Goal: Book appointment/travel/reservation

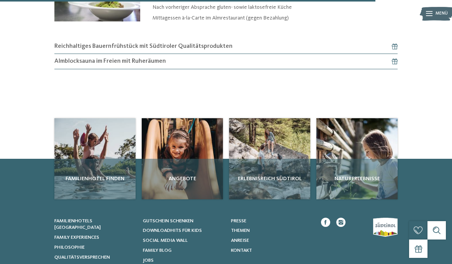
scroll to position [547, 0]
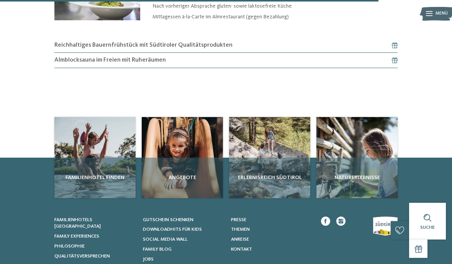
click at [183, 162] on div "Angebote" at bounding box center [182, 178] width 81 height 41
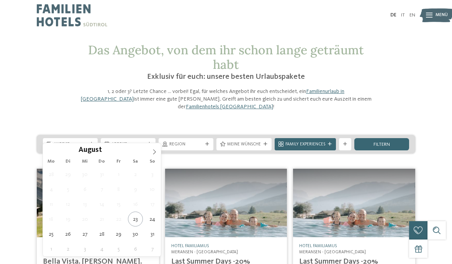
click at [154, 154] on icon at bounding box center [154, 151] width 3 height 5
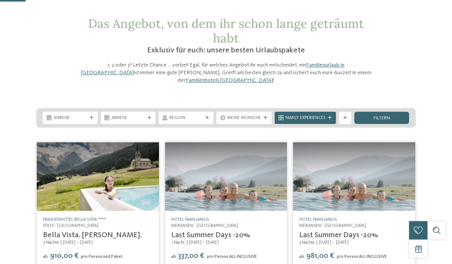
scroll to position [31, 0]
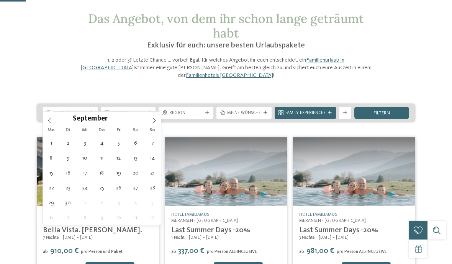
type div "[DATE]"
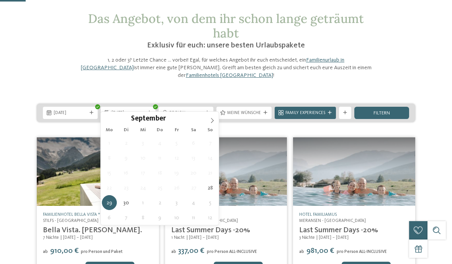
click at [209, 123] on icon at bounding box center [211, 120] width 5 height 5
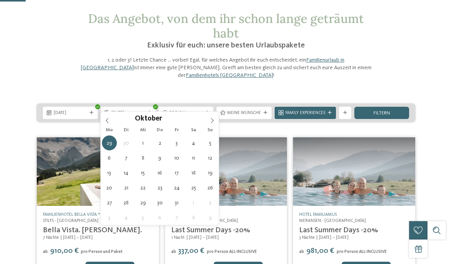
type div "[DATE]"
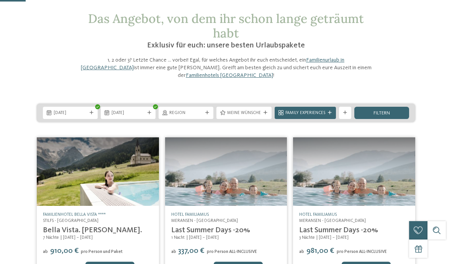
click at [382, 111] on span "filtern" at bounding box center [381, 113] width 16 height 5
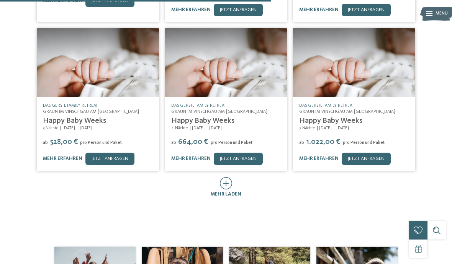
scroll to position [338, 0]
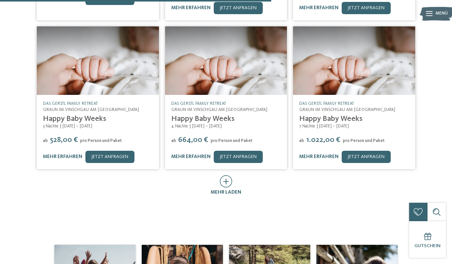
click at [224, 175] on icon at bounding box center [226, 181] width 13 height 12
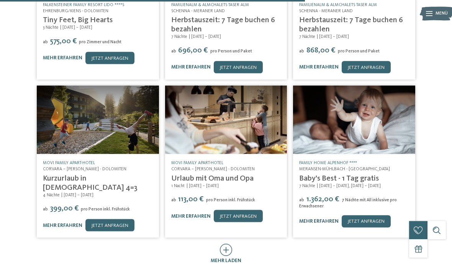
scroll to position [589, 0]
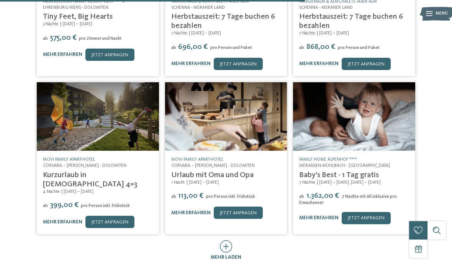
click at [224, 255] on span "mehr laden" at bounding box center [226, 257] width 31 height 5
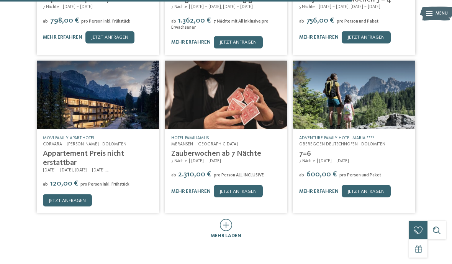
scroll to position [923, 0]
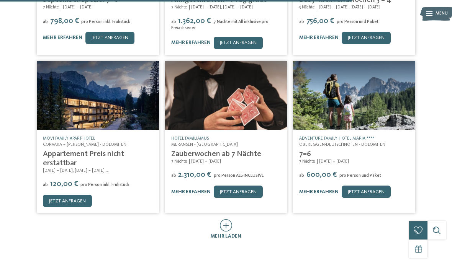
click at [225, 219] on icon at bounding box center [226, 225] width 13 height 12
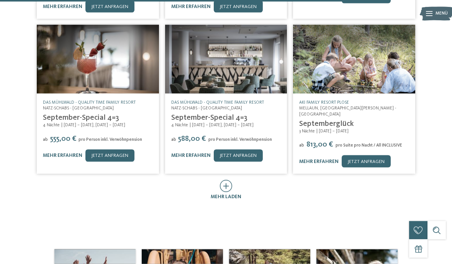
scroll to position [1277, 0]
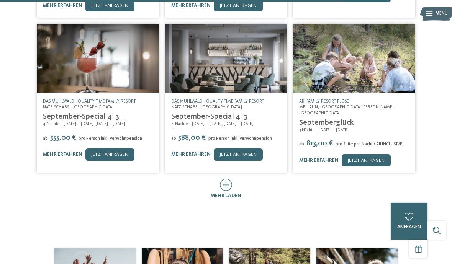
click at [228, 179] on icon at bounding box center [226, 185] width 13 height 12
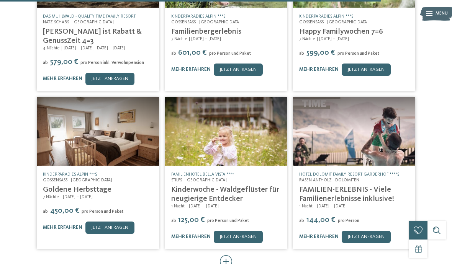
scroll to position [1524, 0]
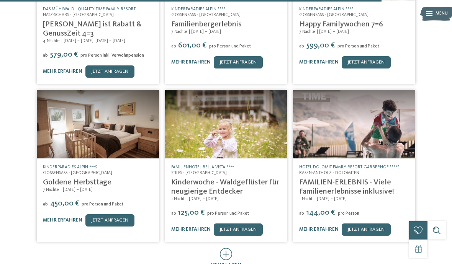
click at [229, 263] on span "mehr laden" at bounding box center [226, 265] width 31 height 5
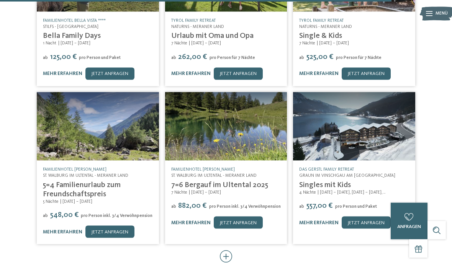
scroll to position [1830, 0]
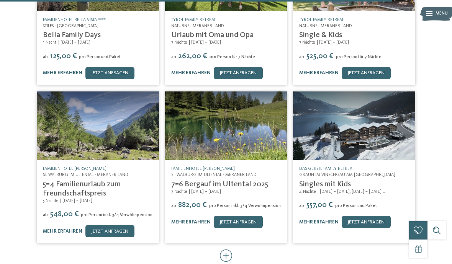
click at [230, 250] on icon at bounding box center [226, 256] width 13 height 12
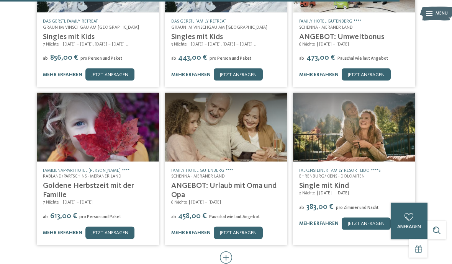
scroll to position [2136, 0]
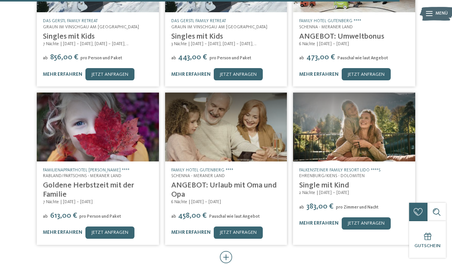
click at [227, 251] on icon at bounding box center [226, 257] width 13 height 12
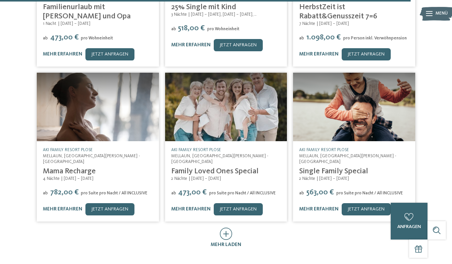
scroll to position [2473, 0]
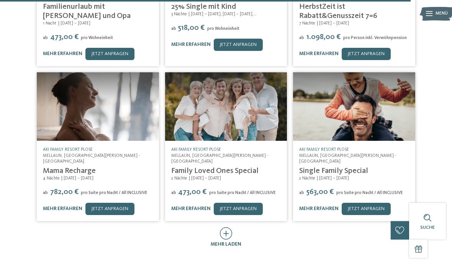
click at [231, 242] on span "mehr laden" at bounding box center [226, 244] width 31 height 5
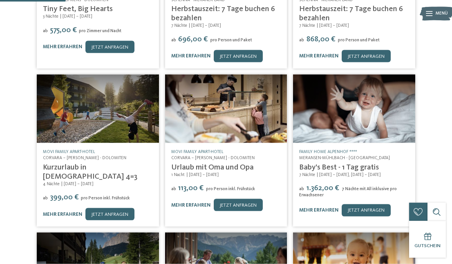
scroll to position [0, 0]
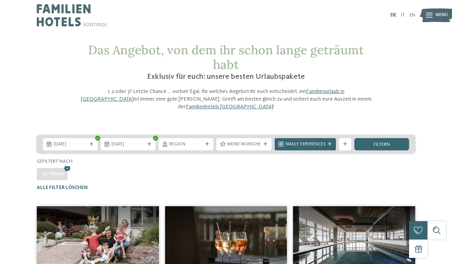
click at [373, 141] on div "filtern" at bounding box center [381, 144] width 55 height 12
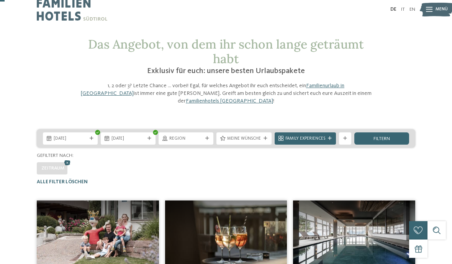
scroll to position [6, 0]
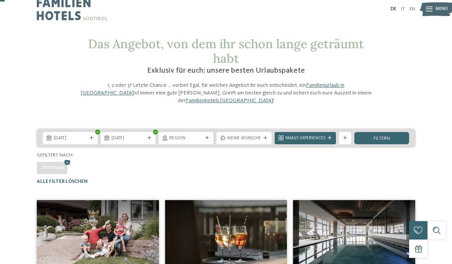
click at [193, 136] on span "Region" at bounding box center [185, 139] width 33 height 6
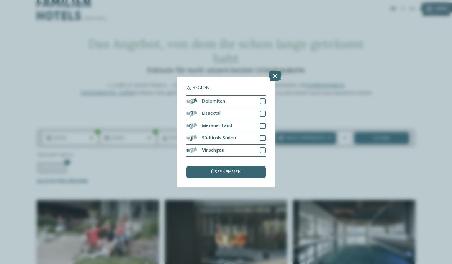
click at [263, 147] on div at bounding box center [263, 150] width 6 height 6
click at [232, 166] on div "übernehmen" at bounding box center [226, 172] width 80 height 12
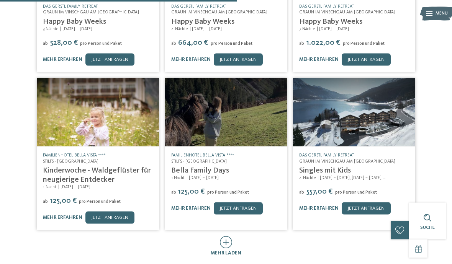
scroll to position [295, 0]
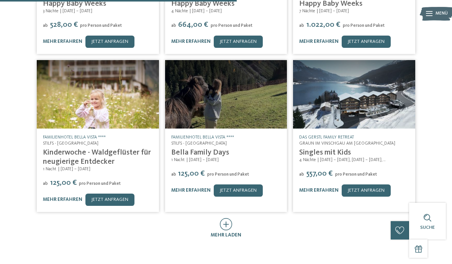
click at [227, 218] on icon at bounding box center [226, 224] width 13 height 12
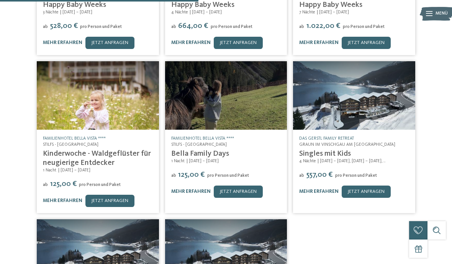
scroll to position [302, 0]
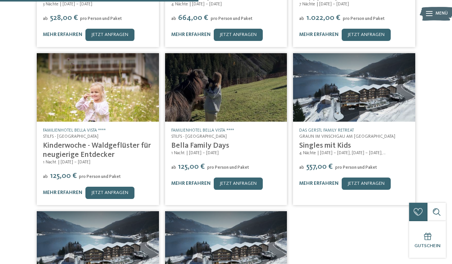
click at [105, 187] on link "jetzt anfragen" at bounding box center [109, 193] width 49 height 12
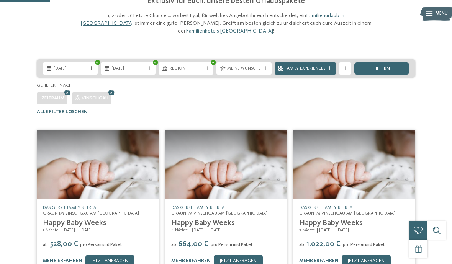
scroll to position [75, 0]
click at [195, 66] on span "Region" at bounding box center [185, 69] width 33 height 6
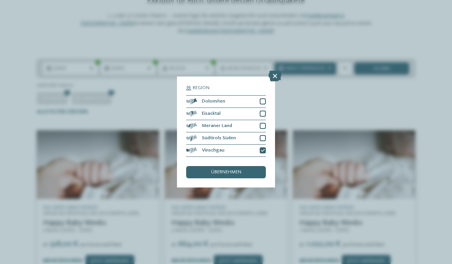
click at [264, 149] on icon at bounding box center [263, 151] width 4 height 4
click at [234, 170] on span "übernehmen" at bounding box center [226, 172] width 30 height 5
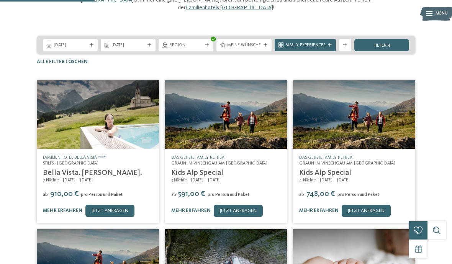
scroll to position [87, 0]
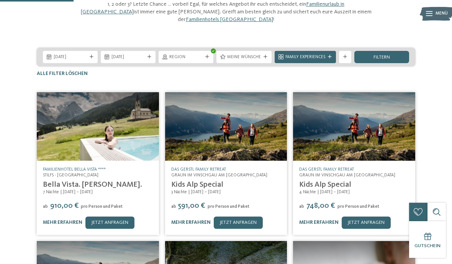
click at [325, 54] on span "Family Experiences" at bounding box center [305, 57] width 40 height 6
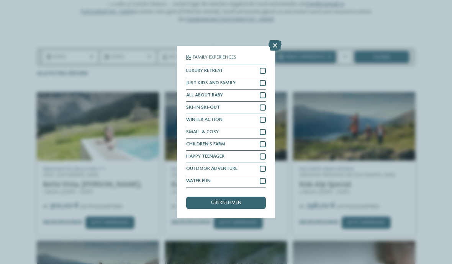
scroll to position [30, 0]
click at [263, 175] on div "WATER FUN" at bounding box center [226, 181] width 80 height 12
click at [236, 201] on span "übernehmen" at bounding box center [226, 203] width 30 height 5
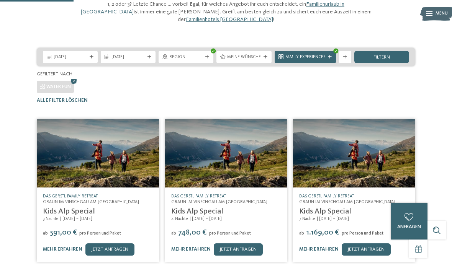
scroll to position [152, 0]
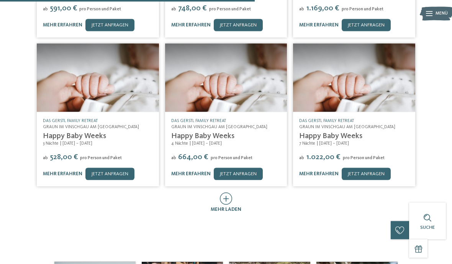
click at [229, 207] on span "mehr laden" at bounding box center [226, 209] width 31 height 5
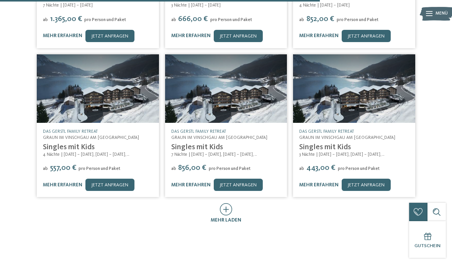
scroll to position [602, 0]
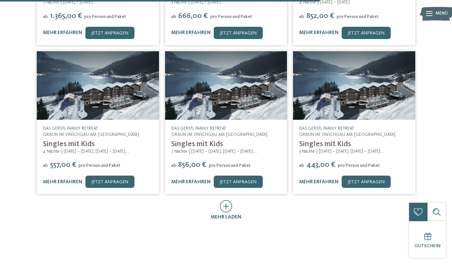
click at [229, 215] on span "mehr laden" at bounding box center [226, 217] width 31 height 5
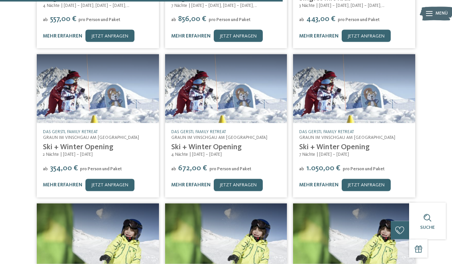
scroll to position [724, 0]
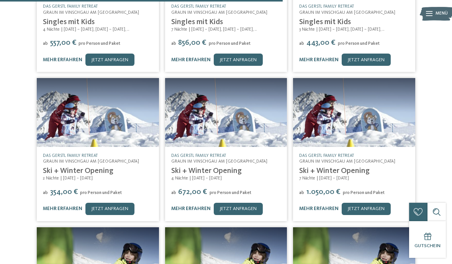
click at [78, 167] on link "Ski + Winter Opening" at bounding box center [78, 171] width 70 height 8
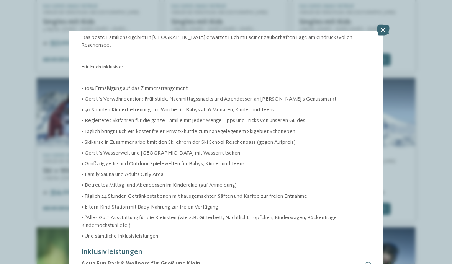
scroll to position [140, 0]
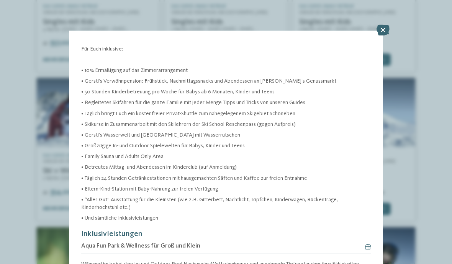
click at [386, 28] on icon at bounding box center [382, 30] width 13 height 11
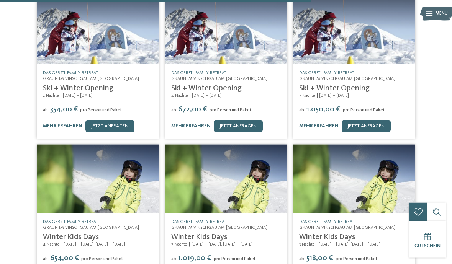
scroll to position [797, 0]
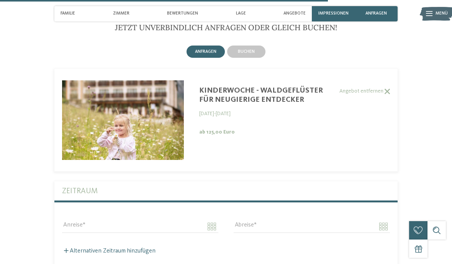
click at [232, 98] on div "Kinderwoche - Waldgeflüster für neugierige Entdecker" at bounding box center [263, 95] width 128 height 18
click at [162, 148] on img at bounding box center [123, 120] width 122 height 80
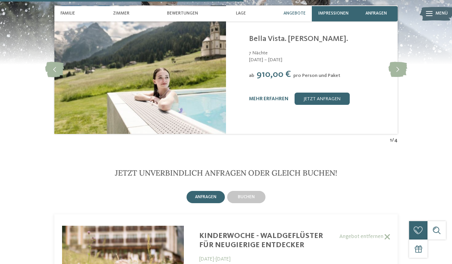
scroll to position [1071, 0]
